Goal: Information Seeking & Learning: Learn about a topic

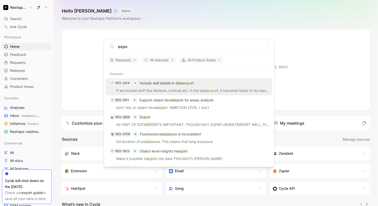
type input "expo"
click at [214, 86] on div "RES-2914 Include well details in data expo rt" at bounding box center [188, 83] width 163 height 9
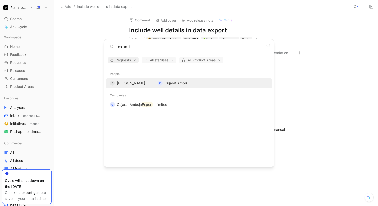
type input "export"
click at [123, 62] on span "Requests" at bounding box center [123, 60] width 26 height 6
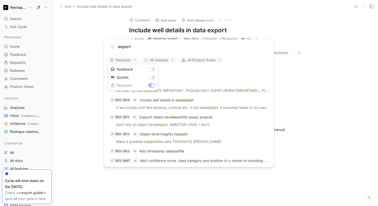
click at [179, 92] on div at bounding box center [189, 103] width 378 height 206
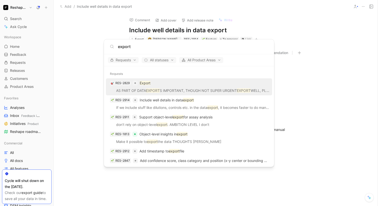
click at [192, 84] on div "RES-2829 Export" at bounding box center [188, 83] width 163 height 9
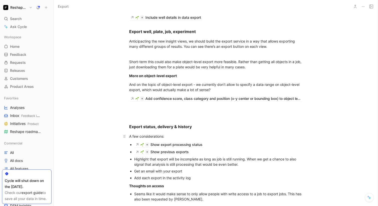
scroll to position [456, 0]
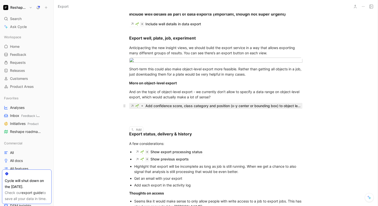
click at [213, 109] on div "Add confidence score, class category and position (x-y center or bounding box) …" at bounding box center [223, 106] width 156 height 6
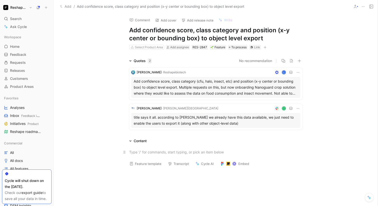
click at [177, 153] on div at bounding box center [215, 151] width 173 height 5
